Goal: Task Accomplishment & Management: Use online tool/utility

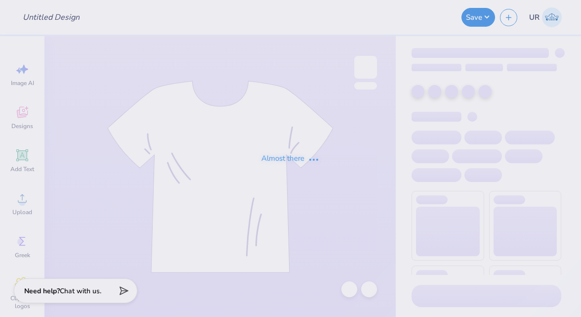
type input "[PERSON_NAME] : [US_STATE][GEOGRAPHIC_DATA]"
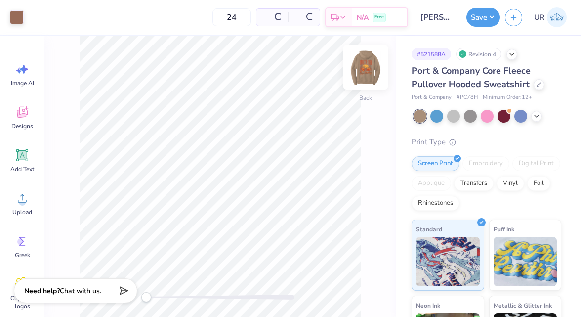
click at [368, 68] on img at bounding box center [366, 67] width 40 height 40
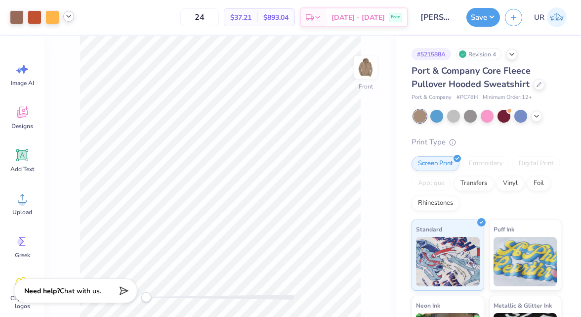
click at [71, 18] on icon at bounding box center [69, 16] width 8 height 8
click at [76, 44] on div at bounding box center [69, 42] width 14 height 14
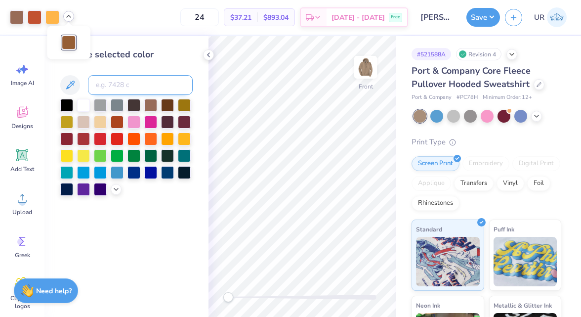
click at [105, 83] on input at bounding box center [140, 85] width 105 height 20
type input "4715"
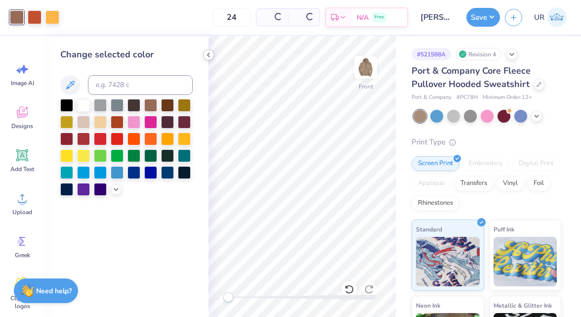
click at [207, 52] on icon at bounding box center [209, 55] width 8 height 8
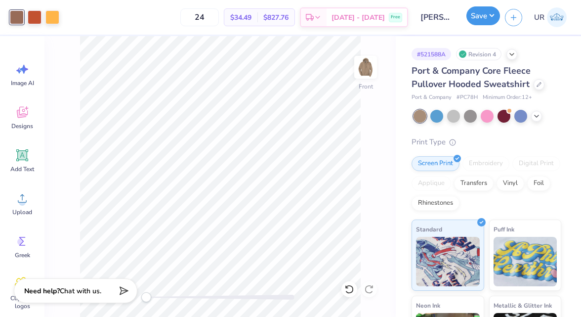
click at [486, 24] on button "Save" at bounding box center [483, 15] width 34 height 19
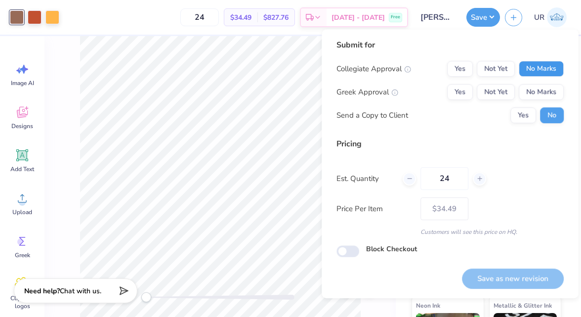
click at [547, 72] on button "No Marks" at bounding box center [541, 69] width 45 height 16
click at [457, 90] on button "Yes" at bounding box center [460, 92] width 26 height 16
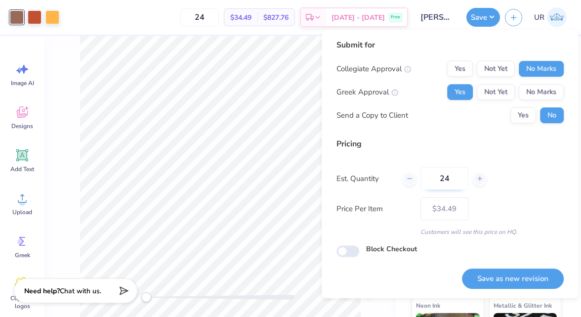
drag, startPoint x: 456, startPoint y: 178, endPoint x: 425, endPoint y: 178, distance: 30.6
click at [425, 178] on input "24" at bounding box center [444, 178] width 48 height 23
type input "50"
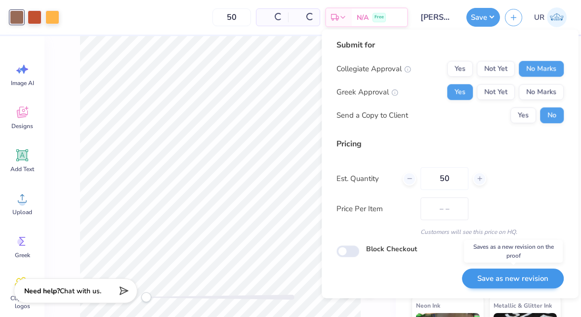
type input "$28.47"
type input "50"
click at [499, 276] on button "Save as new revision" at bounding box center [513, 278] width 102 height 20
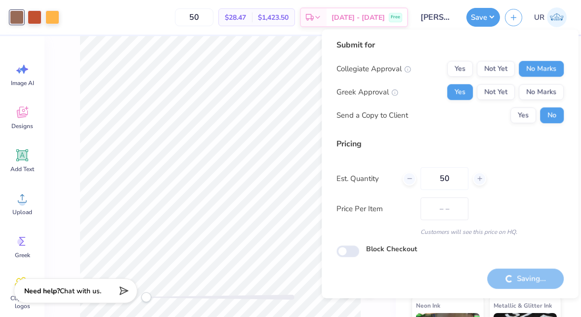
type input "$28.47"
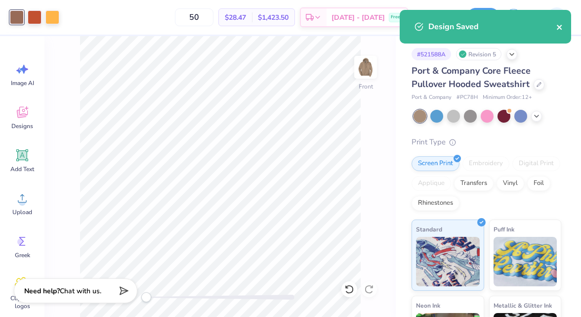
click at [558, 27] on icon "close" at bounding box center [559, 27] width 5 height 5
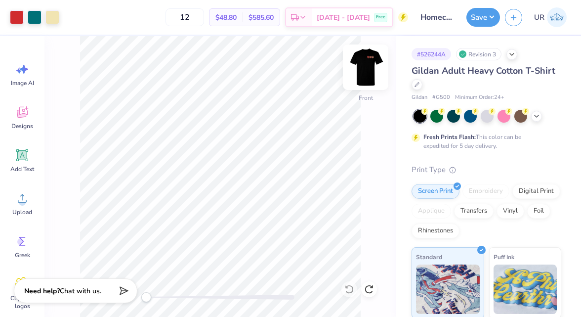
click at [373, 64] on img at bounding box center [366, 67] width 40 height 40
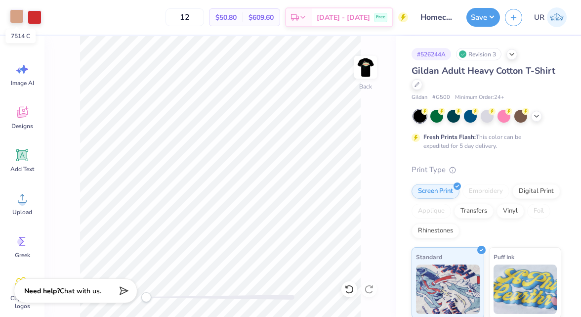
click at [13, 22] on div at bounding box center [17, 16] width 14 height 14
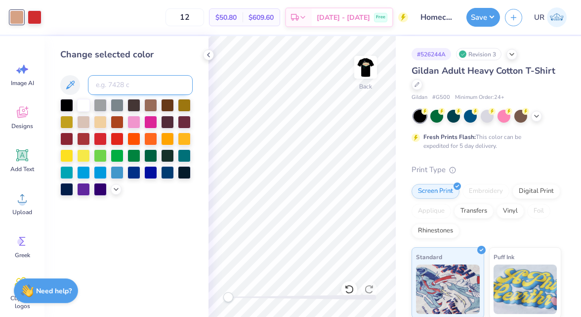
click at [119, 80] on input at bounding box center [140, 85] width 105 height 20
type input "7499"
click at [207, 56] on icon at bounding box center [209, 55] width 8 height 8
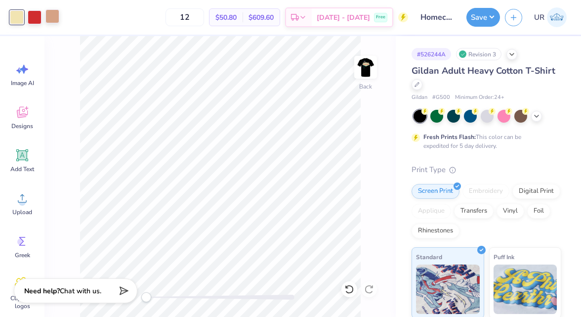
click at [59, 18] on div at bounding box center [52, 16] width 14 height 14
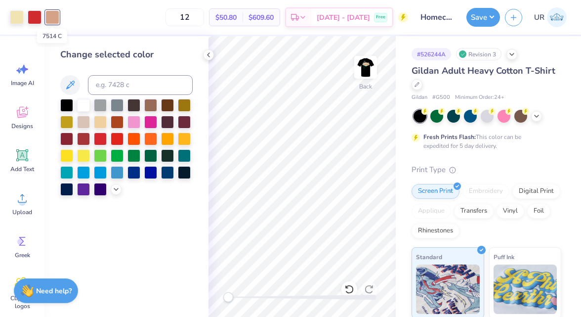
click at [57, 18] on div at bounding box center [52, 17] width 14 height 14
click at [126, 96] on div "Change selected color" at bounding box center [126, 122] width 132 height 148
click at [123, 87] on input at bounding box center [140, 85] width 105 height 20
type input "7499"
click at [36, 23] on div at bounding box center [35, 16] width 14 height 14
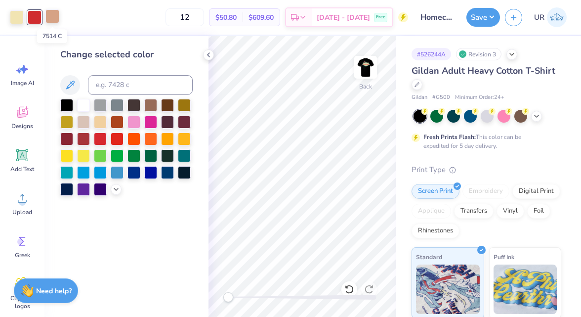
click at [51, 21] on div at bounding box center [52, 16] width 14 height 14
click at [106, 84] on input at bounding box center [140, 85] width 105 height 20
type input "711"
click at [208, 52] on icon at bounding box center [209, 55] width 8 height 8
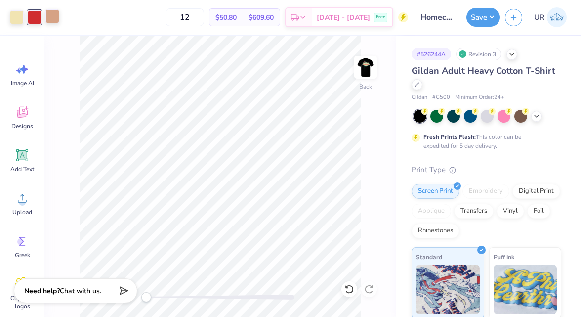
click at [50, 17] on div at bounding box center [52, 16] width 14 height 14
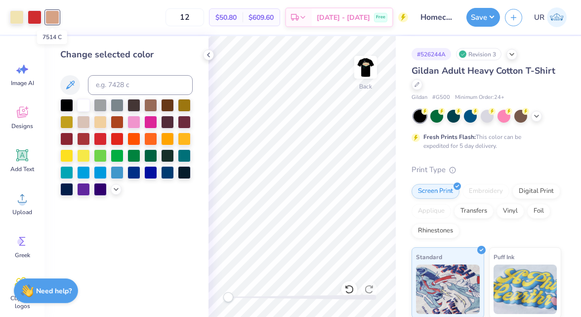
click at [53, 17] on div at bounding box center [52, 17] width 14 height 14
drag, startPoint x: 53, startPoint y: 17, endPoint x: 38, endPoint y: 15, distance: 15.4
click at [38, 15] on div at bounding box center [34, 17] width 49 height 14
drag, startPoint x: 38, startPoint y: 15, endPoint x: 53, endPoint y: 15, distance: 15.3
click at [53, 15] on div at bounding box center [34, 17] width 49 height 14
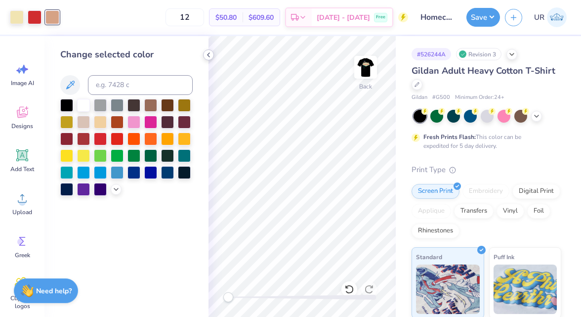
click at [211, 55] on icon at bounding box center [209, 55] width 8 height 8
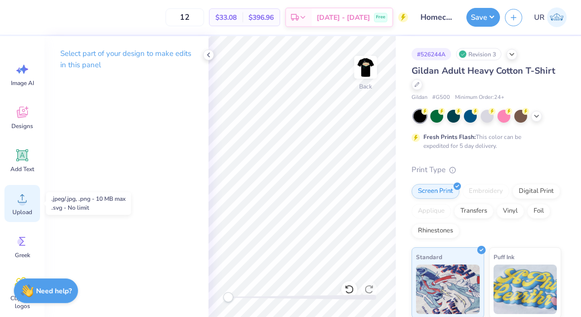
click at [23, 203] on circle at bounding box center [22, 202] width 7 height 7
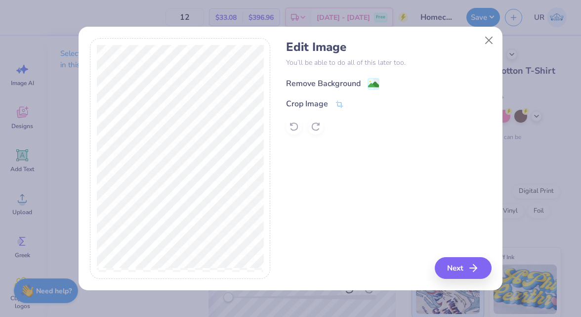
click at [324, 87] on div "Remove Background" at bounding box center [323, 84] width 75 height 12
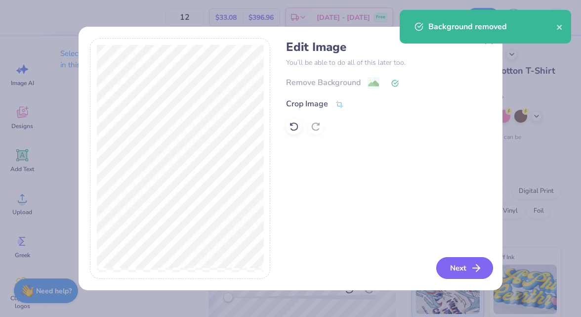
click at [457, 265] on button "Next" at bounding box center [464, 268] width 57 height 22
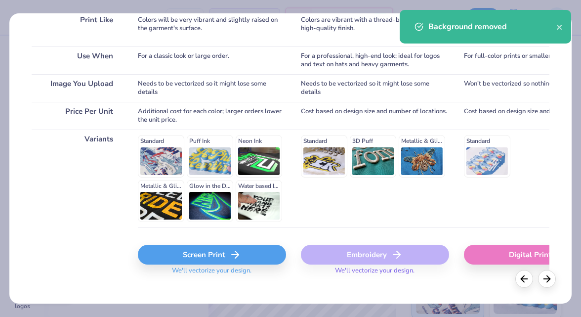
scroll to position [164, 0]
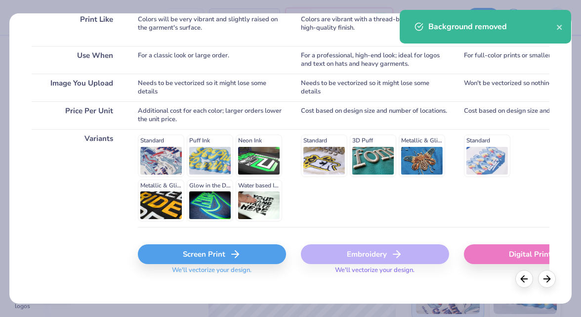
click at [235, 258] on icon at bounding box center [235, 254] width 12 height 12
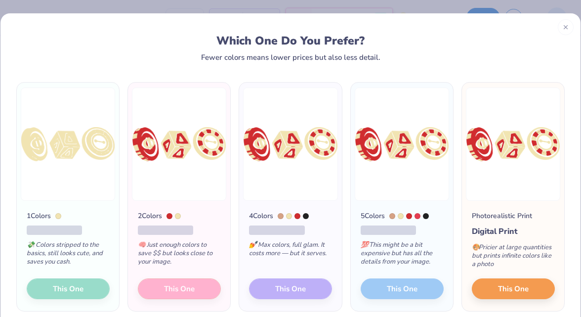
scroll to position [42, 0]
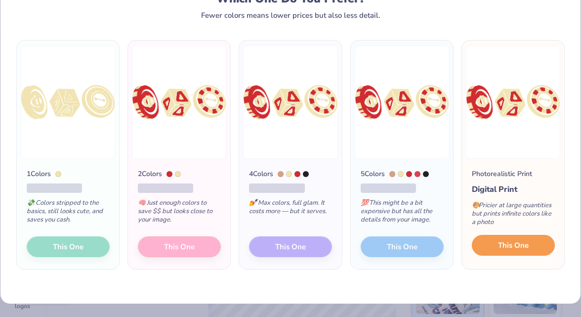
click at [497, 242] on button "This One" at bounding box center [513, 245] width 83 height 21
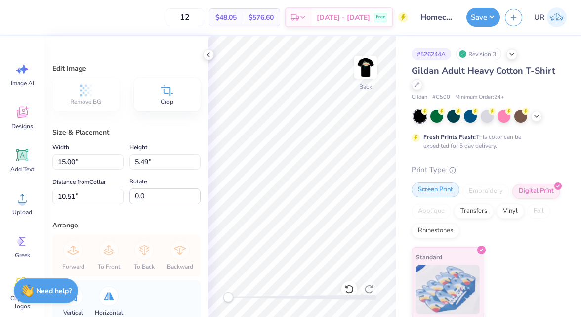
click at [439, 194] on div "Screen Print" at bounding box center [436, 189] width 48 height 15
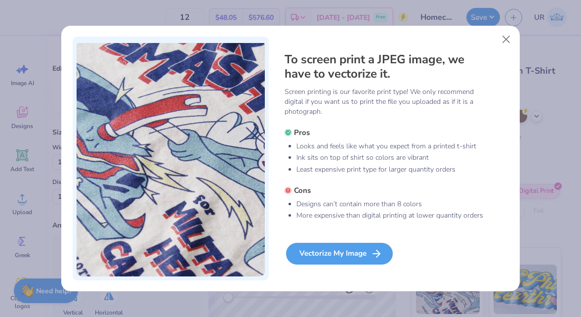
click at [339, 252] on div "Vectorize My Image" at bounding box center [339, 254] width 107 height 22
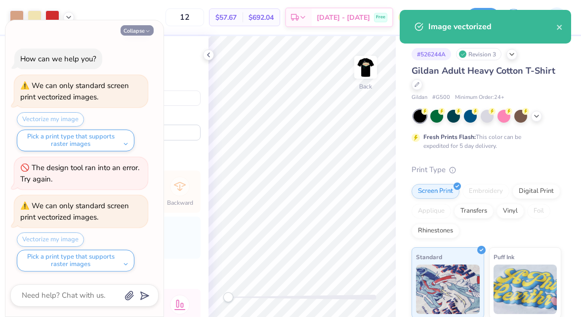
click at [141, 28] on button "Collapse" at bounding box center [137, 30] width 33 height 10
type textarea "x"
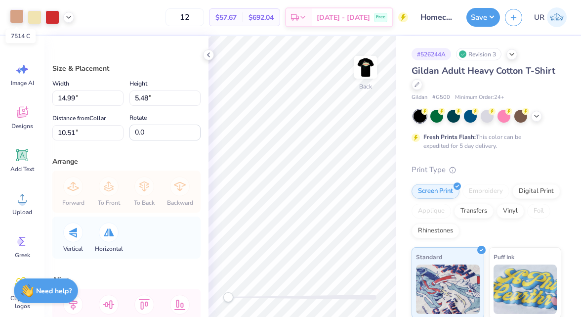
click at [12, 15] on div at bounding box center [17, 16] width 14 height 14
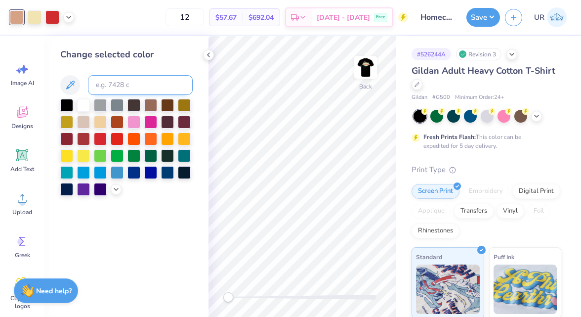
click at [124, 80] on input at bounding box center [140, 85] width 105 height 20
type input "7499"
click at [55, 15] on div at bounding box center [52, 16] width 14 height 14
click at [117, 81] on input at bounding box center [140, 85] width 105 height 20
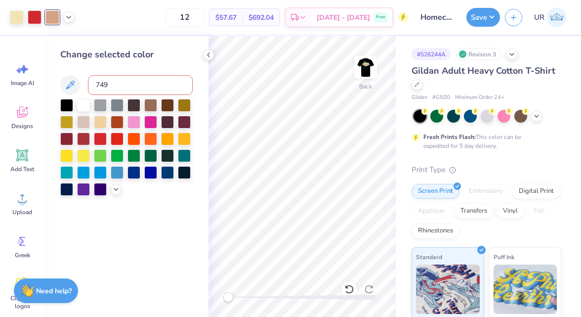
type input "7499"
type input "\"
click at [51, 18] on div at bounding box center [52, 16] width 14 height 14
click at [111, 82] on input at bounding box center [140, 85] width 105 height 20
type input "7499"
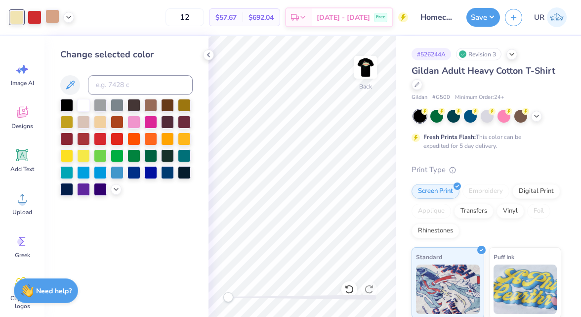
click at [54, 18] on div at bounding box center [52, 16] width 14 height 14
click at [123, 84] on input at bounding box center [140, 85] width 105 height 20
type input "711"
click at [211, 54] on icon at bounding box center [209, 55] width 8 height 8
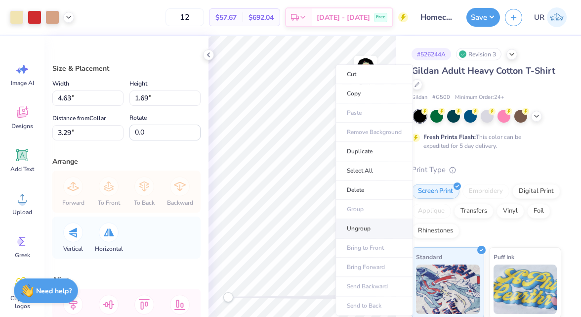
click at [357, 222] on li "Ungroup" at bounding box center [374, 228] width 78 height 19
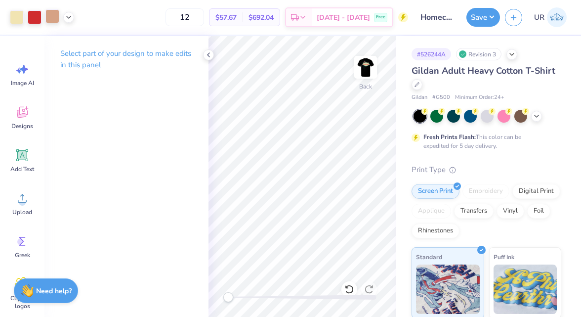
click at [57, 22] on div at bounding box center [52, 16] width 14 height 14
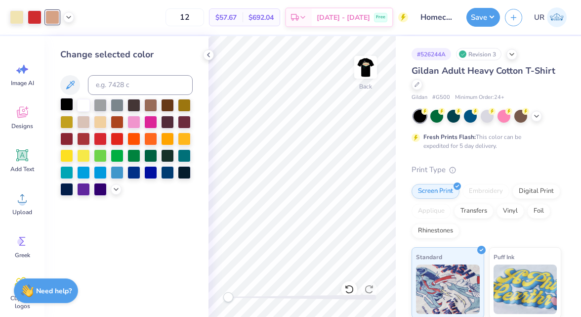
click at [66, 106] on div at bounding box center [66, 104] width 13 height 13
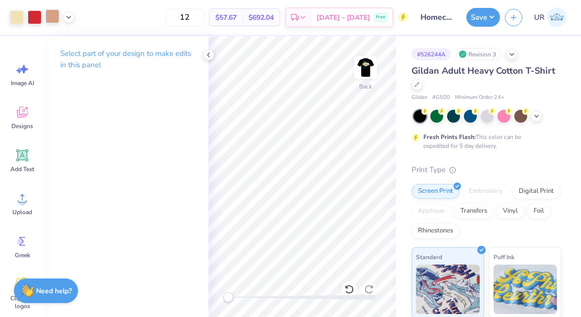
click at [51, 18] on div at bounding box center [52, 16] width 14 height 14
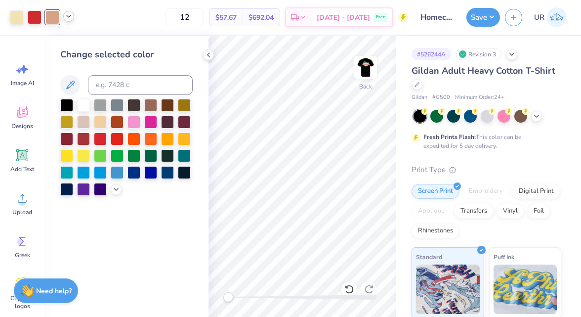
click at [67, 19] on icon at bounding box center [69, 16] width 8 height 8
click at [57, 44] on div at bounding box center [59, 42] width 14 height 14
click at [105, 82] on input at bounding box center [140, 85] width 105 height 20
type input "711"
click at [70, 18] on icon at bounding box center [69, 16] width 8 height 8
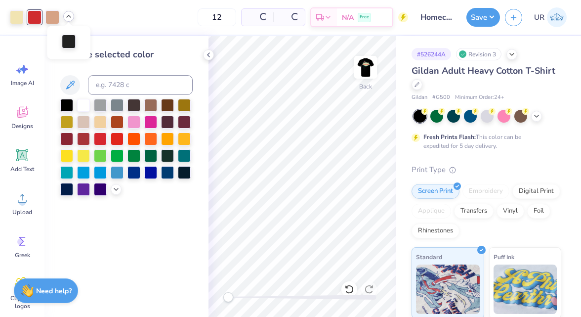
click at [64, 48] on div at bounding box center [69, 42] width 14 height 14
click at [113, 80] on input at bounding box center [140, 85] width 105 height 20
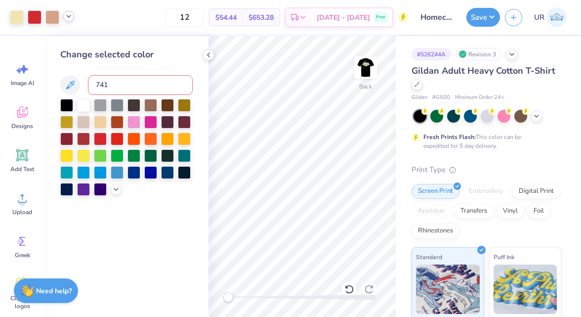
type input "7411"
click at [68, 17] on icon at bounding box center [69, 16] width 8 height 8
click at [72, 42] on div at bounding box center [69, 43] width 14 height 14
click at [131, 82] on input at bounding box center [140, 85] width 105 height 20
type input "7411"
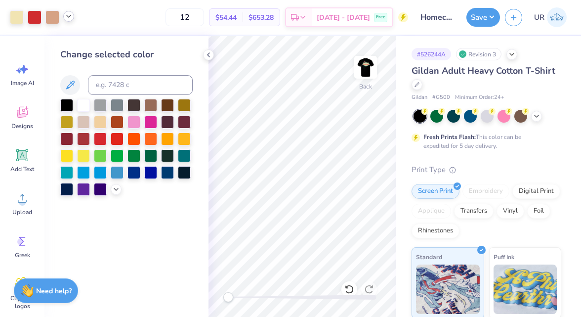
click at [69, 18] on icon at bounding box center [69, 16] width 8 height 8
click at [74, 44] on div at bounding box center [69, 43] width 14 height 14
click at [117, 85] on input at bounding box center [140, 85] width 105 height 20
type input "7499"
click at [54, 22] on div at bounding box center [52, 16] width 14 height 14
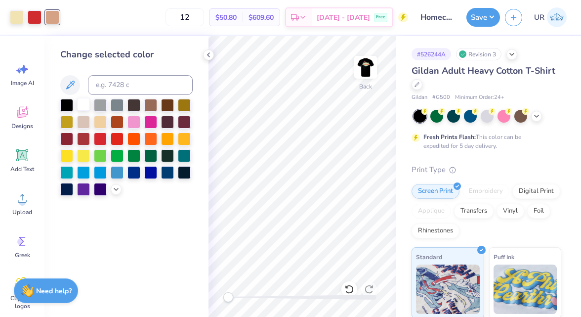
click at [83, 107] on div at bounding box center [83, 104] width 13 height 13
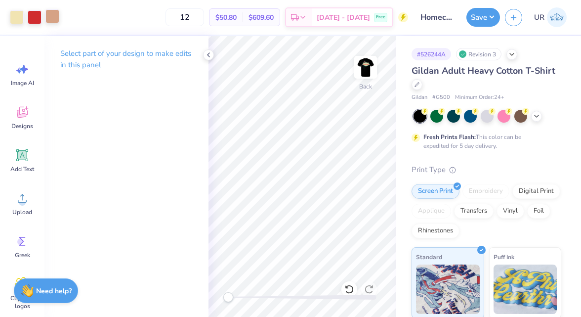
click at [55, 16] on div at bounding box center [52, 16] width 14 height 14
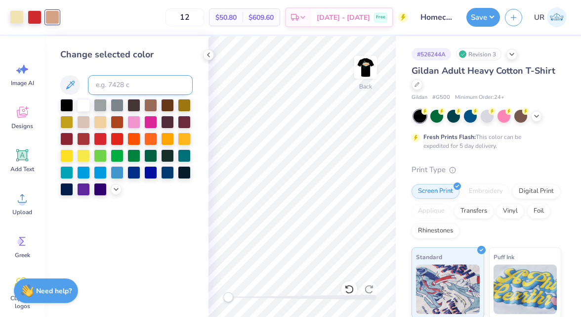
click at [111, 84] on input at bounding box center [140, 85] width 105 height 20
type input "7499"
click at [205, 56] on icon at bounding box center [209, 55] width 8 height 8
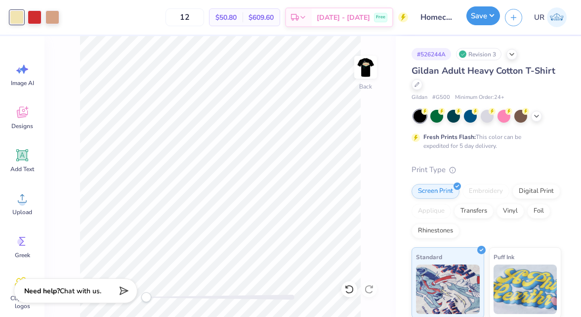
click at [488, 13] on button "Save" at bounding box center [483, 15] width 34 height 19
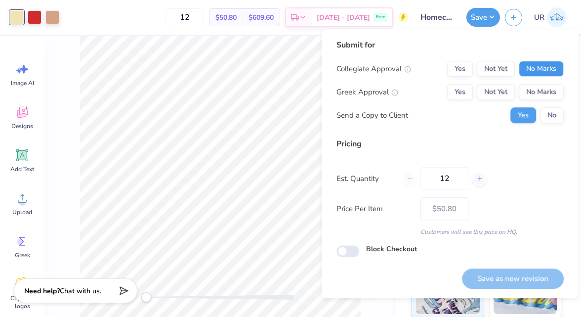
click at [529, 64] on button "No Marks" at bounding box center [541, 69] width 45 height 16
click at [463, 96] on button "Yes" at bounding box center [460, 92] width 26 height 16
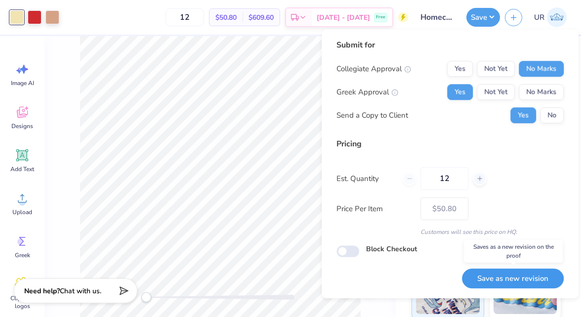
click at [502, 284] on button "Save as new revision" at bounding box center [513, 278] width 102 height 20
type input "$50.80"
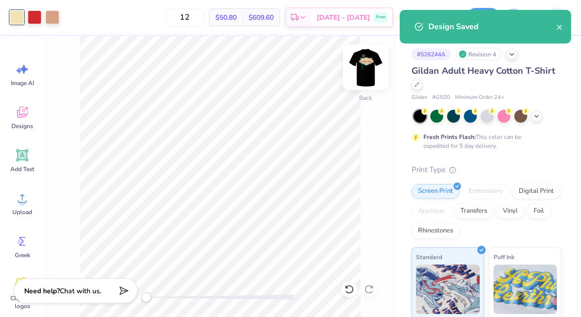
click at [363, 68] on img at bounding box center [366, 67] width 40 height 40
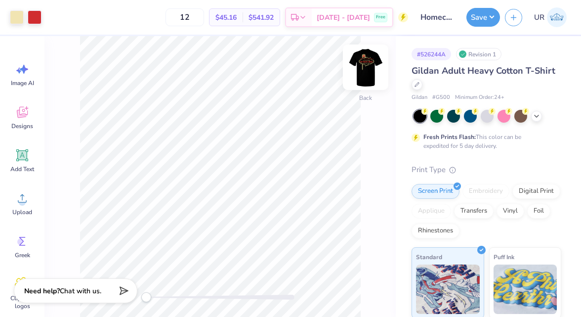
click at [365, 72] on img at bounding box center [366, 67] width 40 height 40
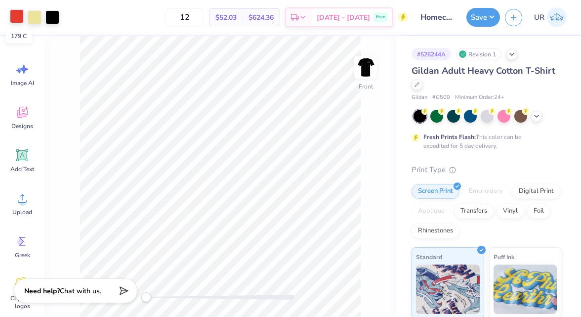
click at [19, 12] on div at bounding box center [17, 16] width 14 height 14
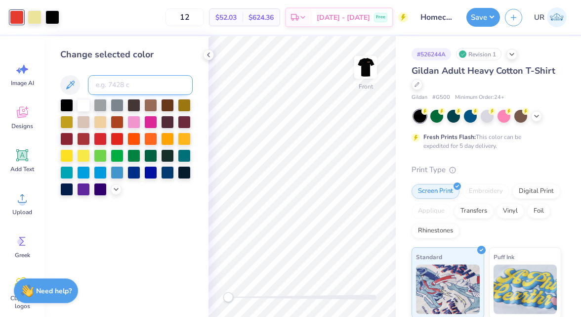
click at [151, 81] on input at bounding box center [140, 85] width 105 height 20
type input "711"
click at [52, 12] on div at bounding box center [52, 16] width 14 height 14
click at [129, 89] on input at bounding box center [140, 85] width 105 height 20
type input "322"
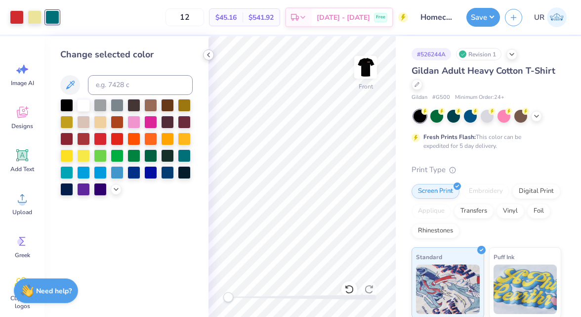
click at [209, 55] on icon at bounding box center [209, 55] width 8 height 8
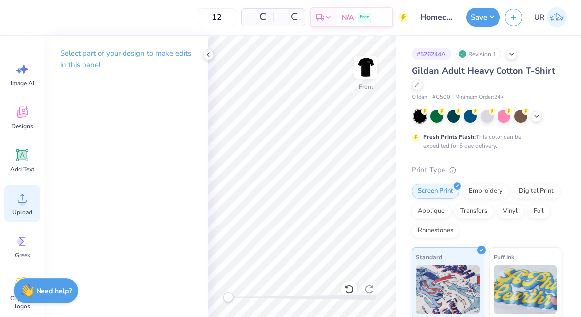
click at [16, 197] on icon at bounding box center [22, 198] width 15 height 15
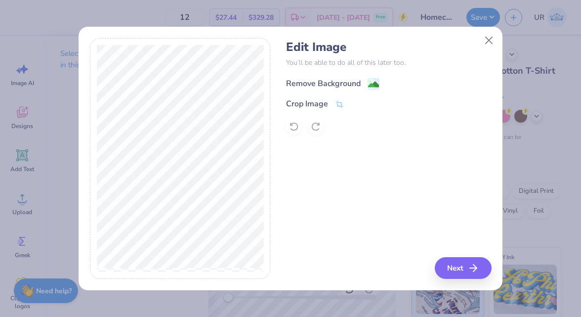
click at [301, 79] on div "Remove Background" at bounding box center [323, 84] width 75 height 12
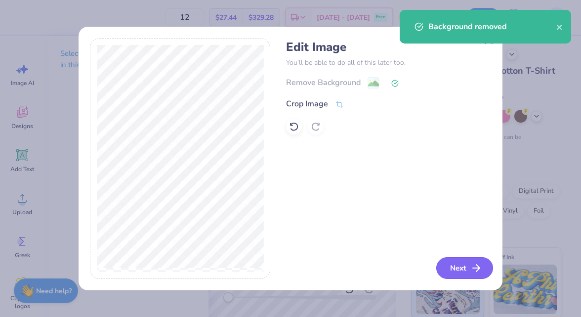
click at [456, 269] on button "Next" at bounding box center [464, 268] width 57 height 22
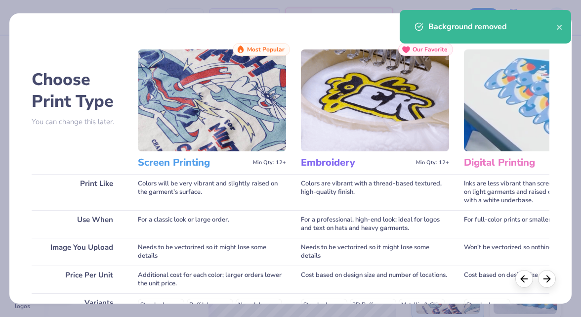
scroll to position [175, 0]
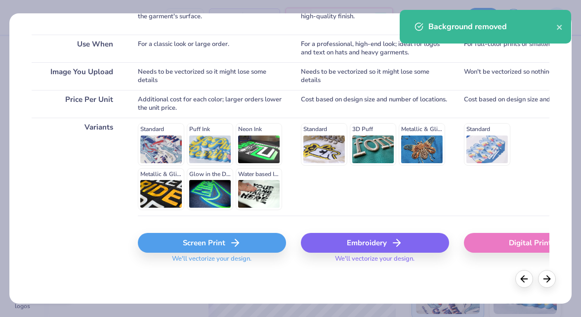
click at [205, 244] on div "Screen Print" at bounding box center [212, 243] width 148 height 20
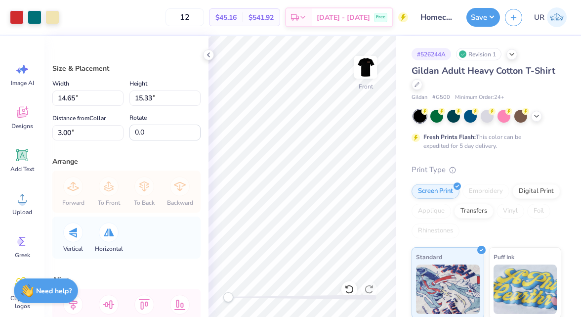
type input "13.04"
type input "13.64"
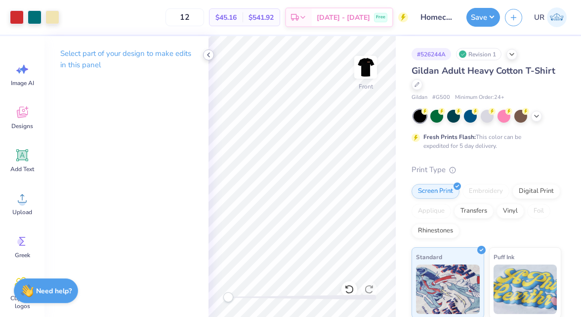
click at [209, 54] on icon at bounding box center [209, 55] width 8 height 8
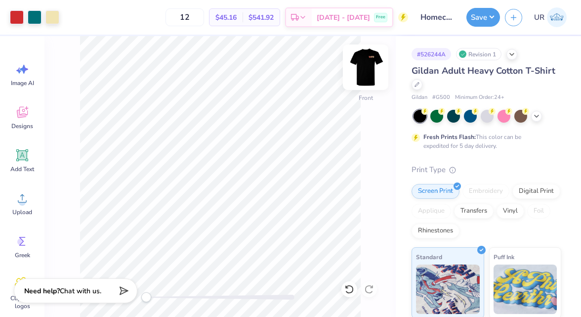
click at [363, 64] on img at bounding box center [366, 67] width 40 height 40
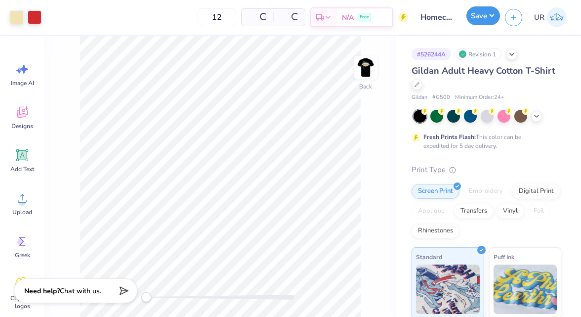
click at [479, 19] on button "Save" at bounding box center [483, 15] width 34 height 19
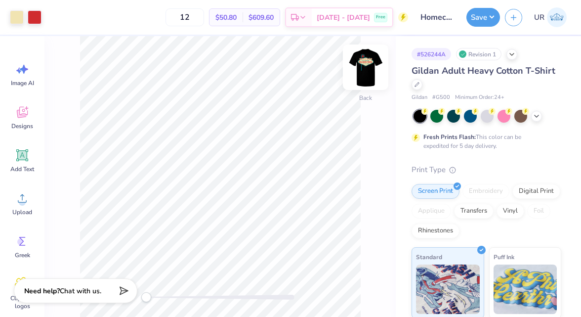
click at [364, 76] on img at bounding box center [366, 67] width 40 height 40
click at [368, 73] on img at bounding box center [366, 67] width 40 height 40
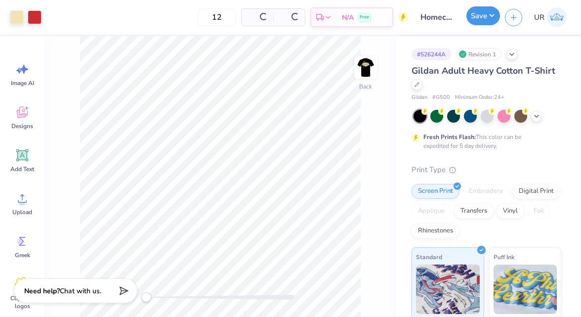
click at [487, 14] on button "Save" at bounding box center [483, 15] width 34 height 19
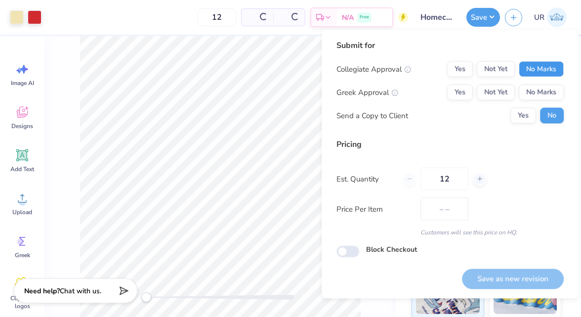
click at [543, 71] on button "No Marks" at bounding box center [541, 69] width 45 height 16
click at [453, 94] on button "Yes" at bounding box center [460, 92] width 26 height 16
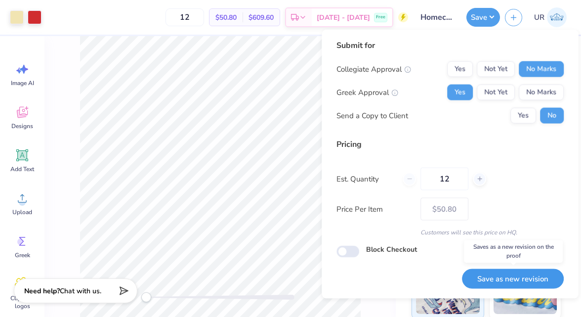
click at [480, 274] on button "Save as new revision" at bounding box center [513, 278] width 102 height 20
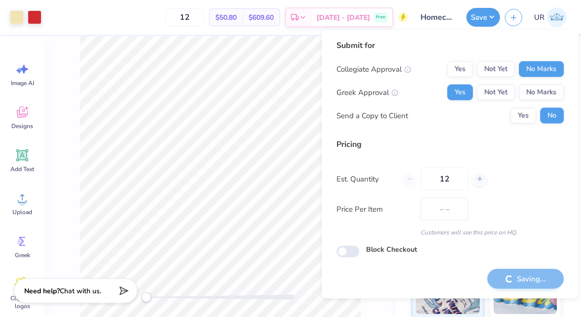
type input "$50.80"
